Goal: Find specific page/section: Find specific page/section

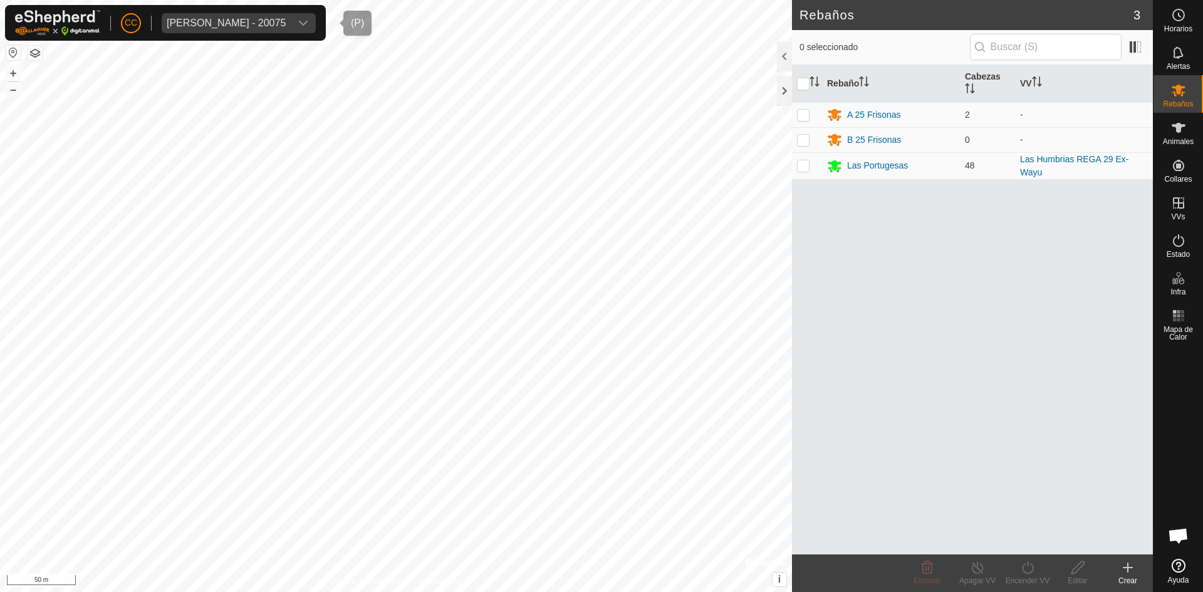
click at [234, 19] on div "[PERSON_NAME] - 20075" at bounding box center [226, 23] width 119 height 10
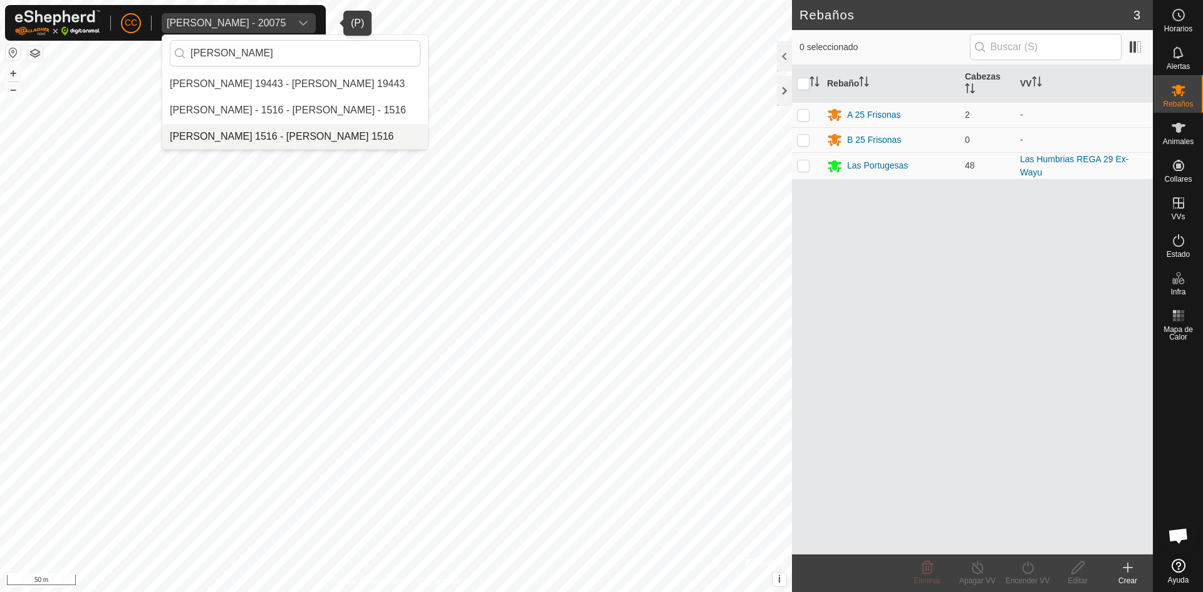
type input "[PERSON_NAME]"
click at [275, 128] on li "[PERSON_NAME] 1516 - [PERSON_NAME] 1516" at bounding box center [295, 136] width 266 height 25
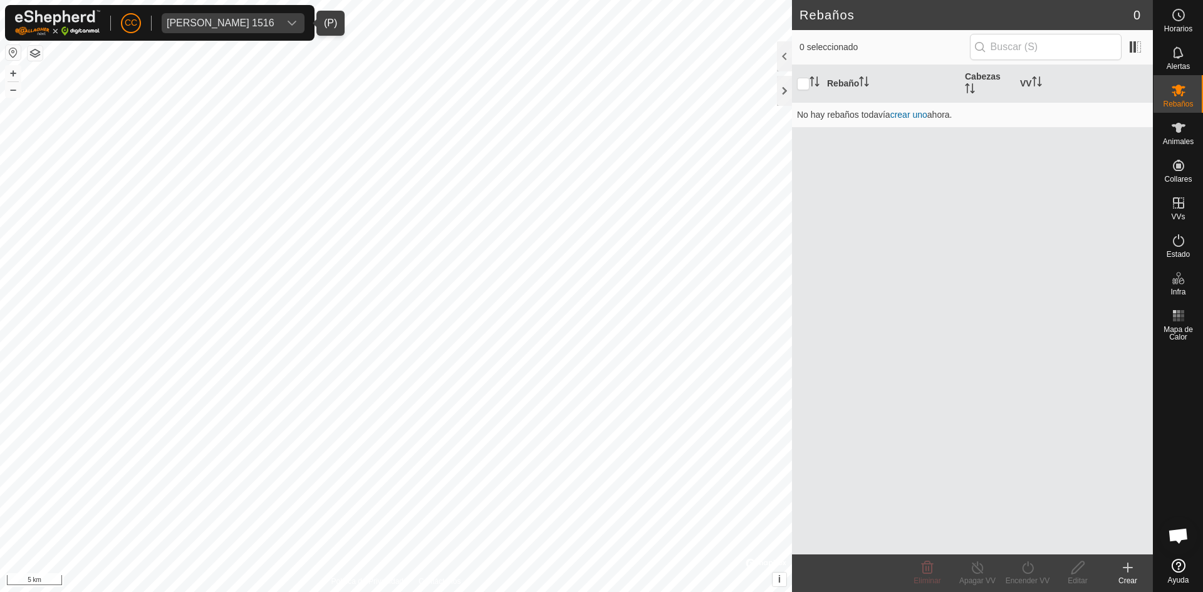
click at [12, 47] on button "button" at bounding box center [13, 52] width 15 height 15
click at [234, 23] on div "[PERSON_NAME] 1516" at bounding box center [221, 23] width 108 height 10
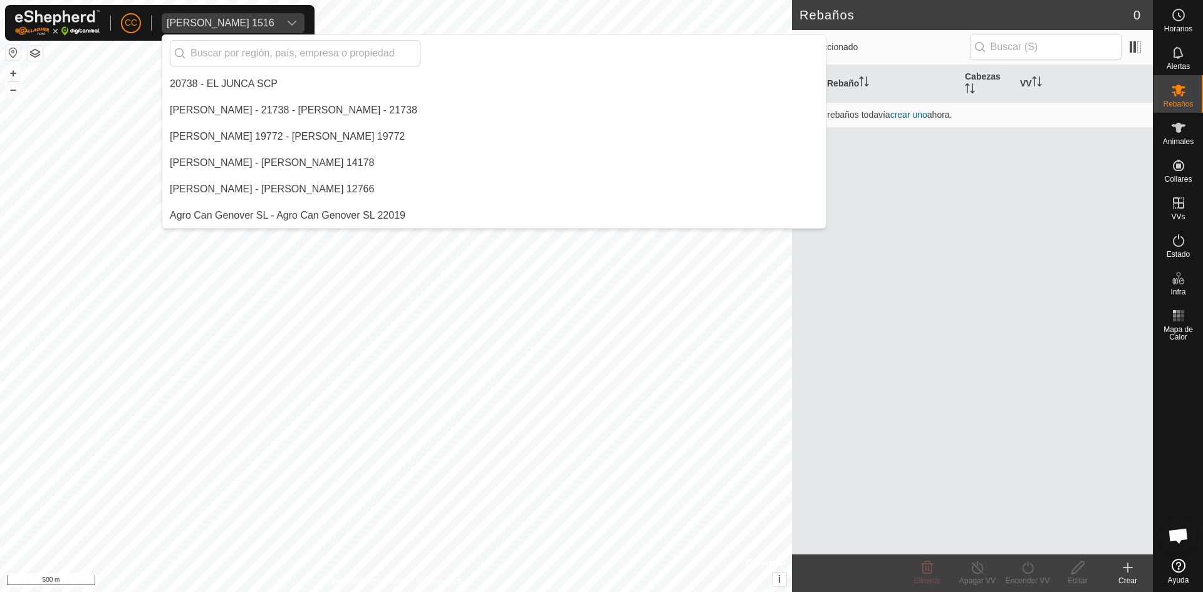
scroll to position [7579, 0]
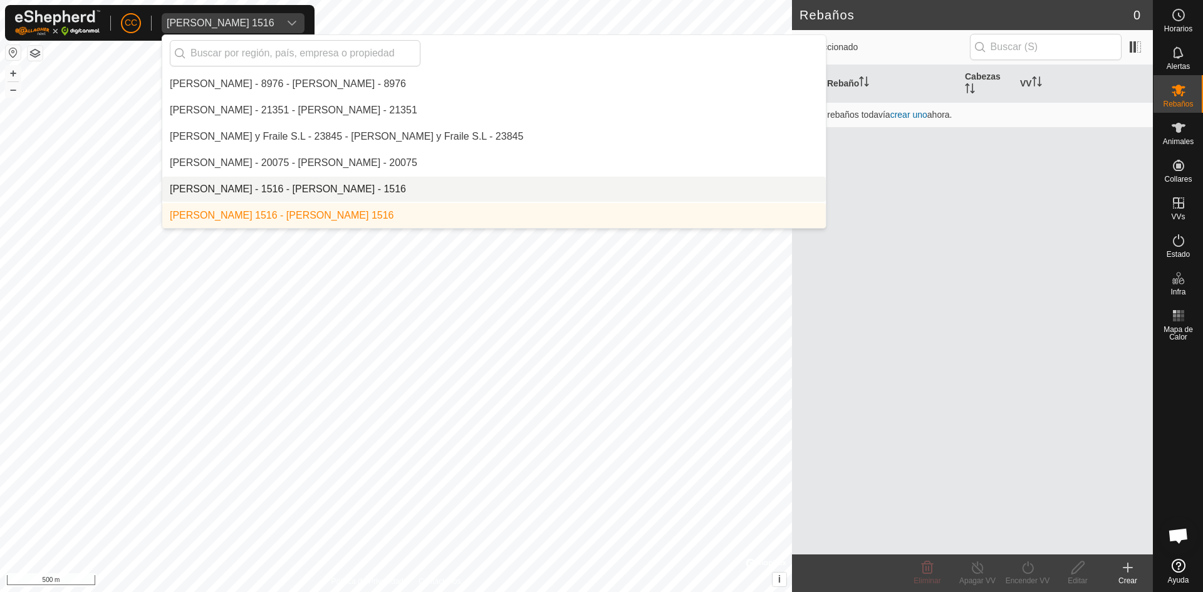
click at [234, 187] on li "[PERSON_NAME] - 1516 - [PERSON_NAME] - 1516" at bounding box center [494, 189] width 664 height 25
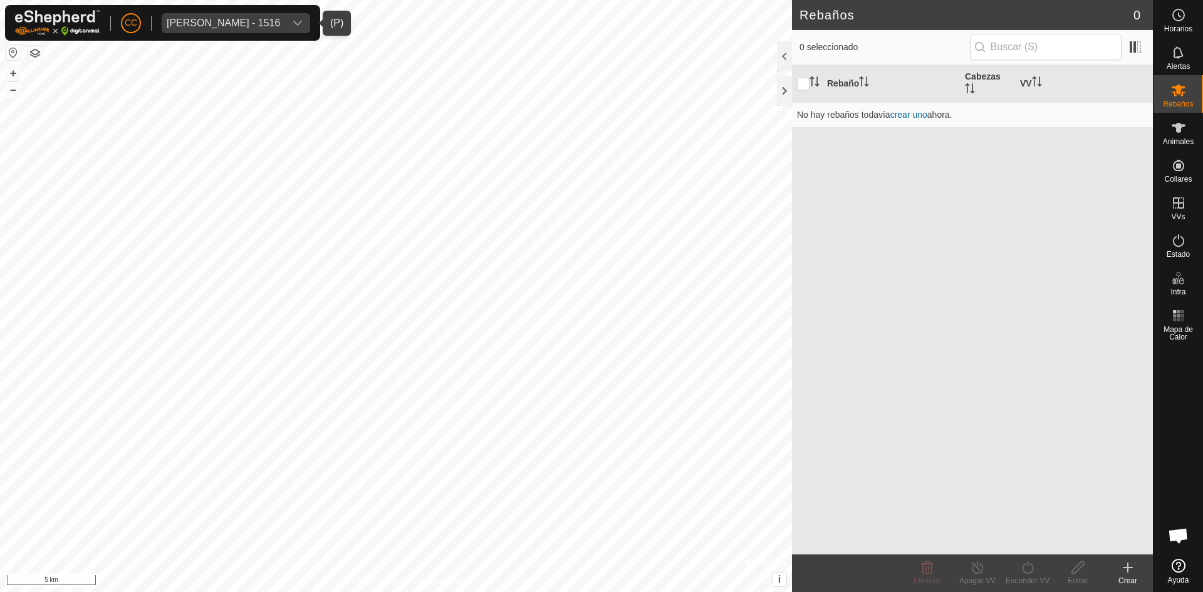
click at [14, 52] on button "button" at bounding box center [13, 52] width 15 height 15
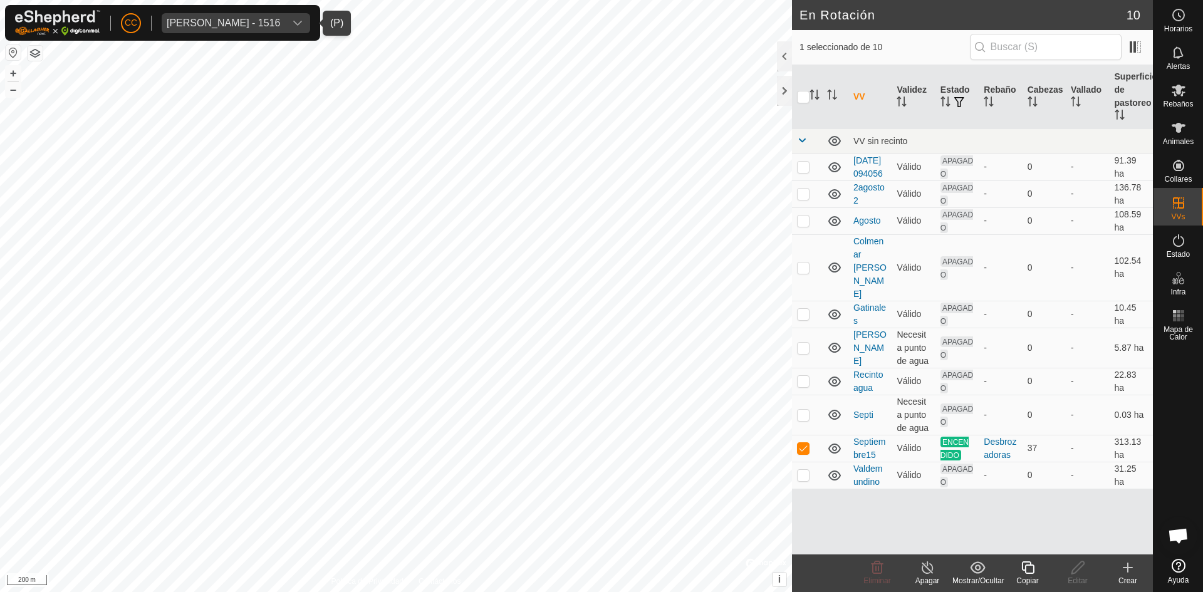
click at [31, 52] on button "button" at bounding box center [35, 53] width 15 height 15
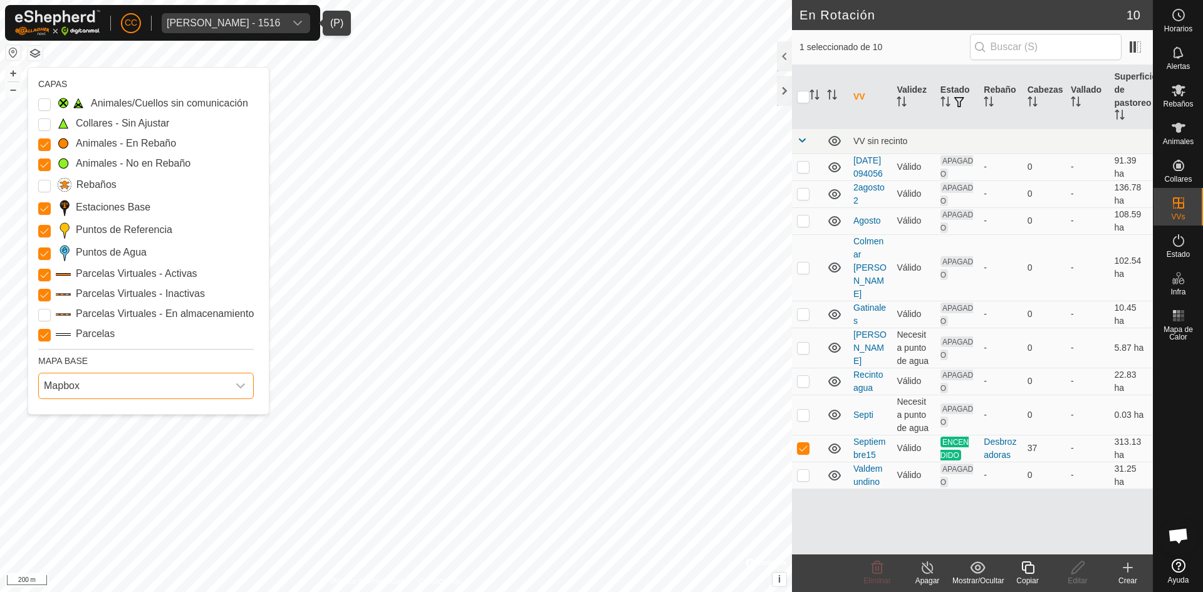
click at [157, 386] on span "Mapbox" at bounding box center [133, 385] width 189 height 25
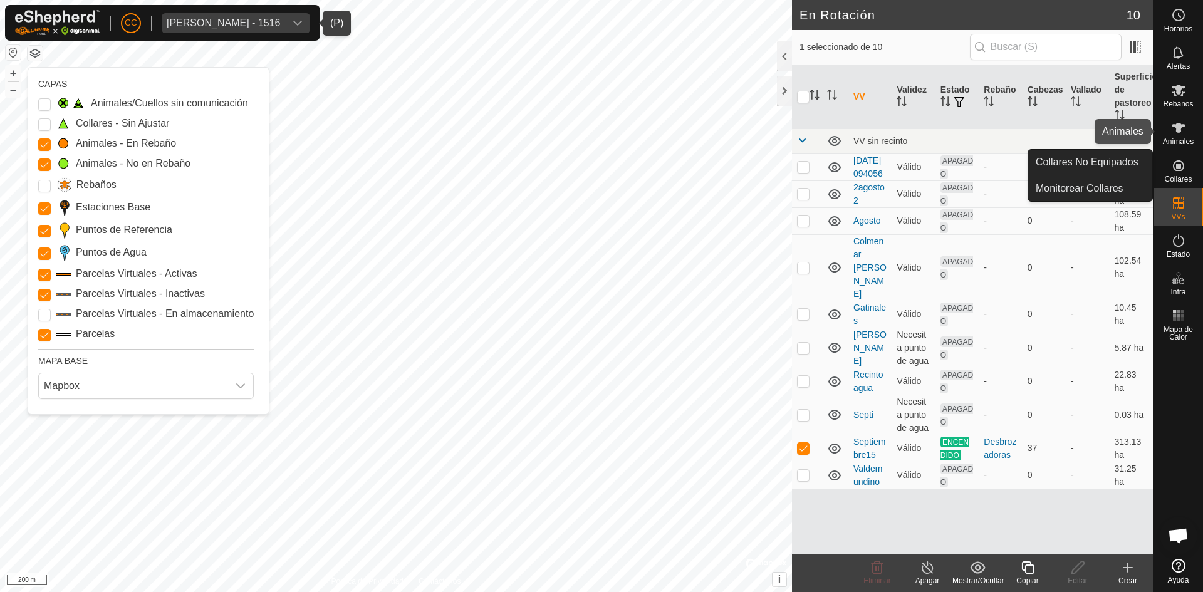
click at [1171, 123] on icon at bounding box center [1178, 127] width 15 height 15
